Goal: Check status: Check status

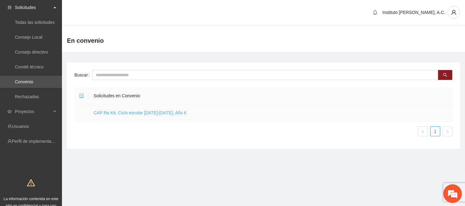
click at [145, 115] on link "CAP Ra Ké, Ciclo escolar [DATE]-[DATE], Año 6" at bounding box center [140, 112] width 93 height 5
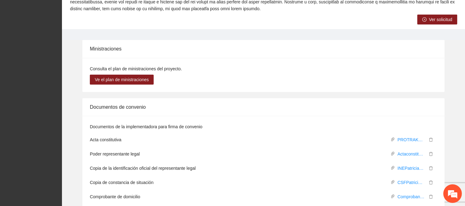
scroll to position [275, 0]
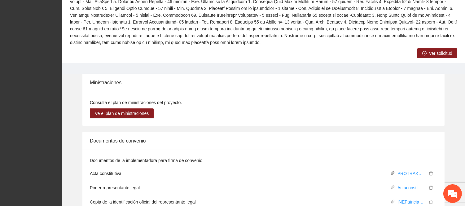
drag, startPoint x: 439, startPoint y: 45, endPoint x: 435, endPoint y: 49, distance: 5.3
click at [435, 50] on span "Ver solicitud" at bounding box center [440, 53] width 23 height 7
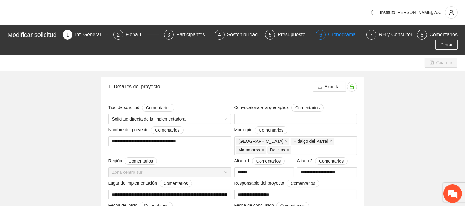
click at [342, 35] on div "Cronograma" at bounding box center [344, 35] width 33 height 10
type input "**********"
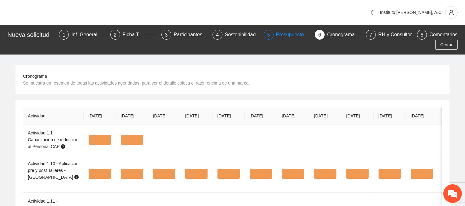
click at [283, 34] on div "Presupuesto" at bounding box center [292, 35] width 33 height 10
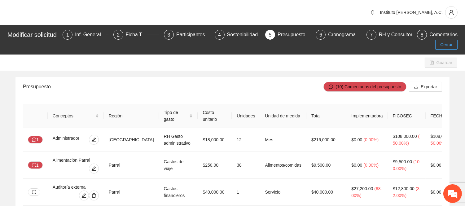
click at [449, 47] on span "Cerrar" at bounding box center [446, 44] width 12 height 7
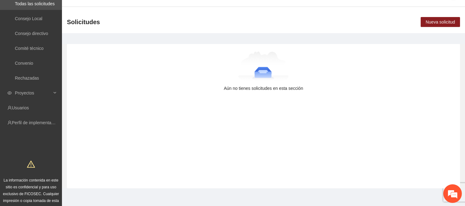
scroll to position [36, 0]
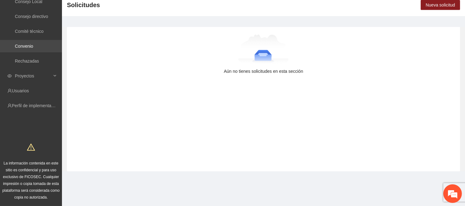
click at [33, 49] on link "Convenio" at bounding box center [24, 46] width 18 height 5
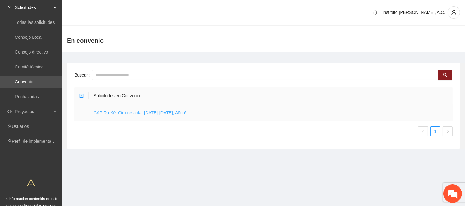
click at [146, 110] on link "CAP Ra Ké, Ciclo escolar [DATE]-[DATE], Año 6" at bounding box center [140, 112] width 93 height 5
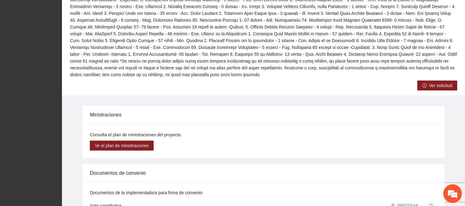
scroll to position [241, 0]
